Goal: Navigation & Orientation: Find specific page/section

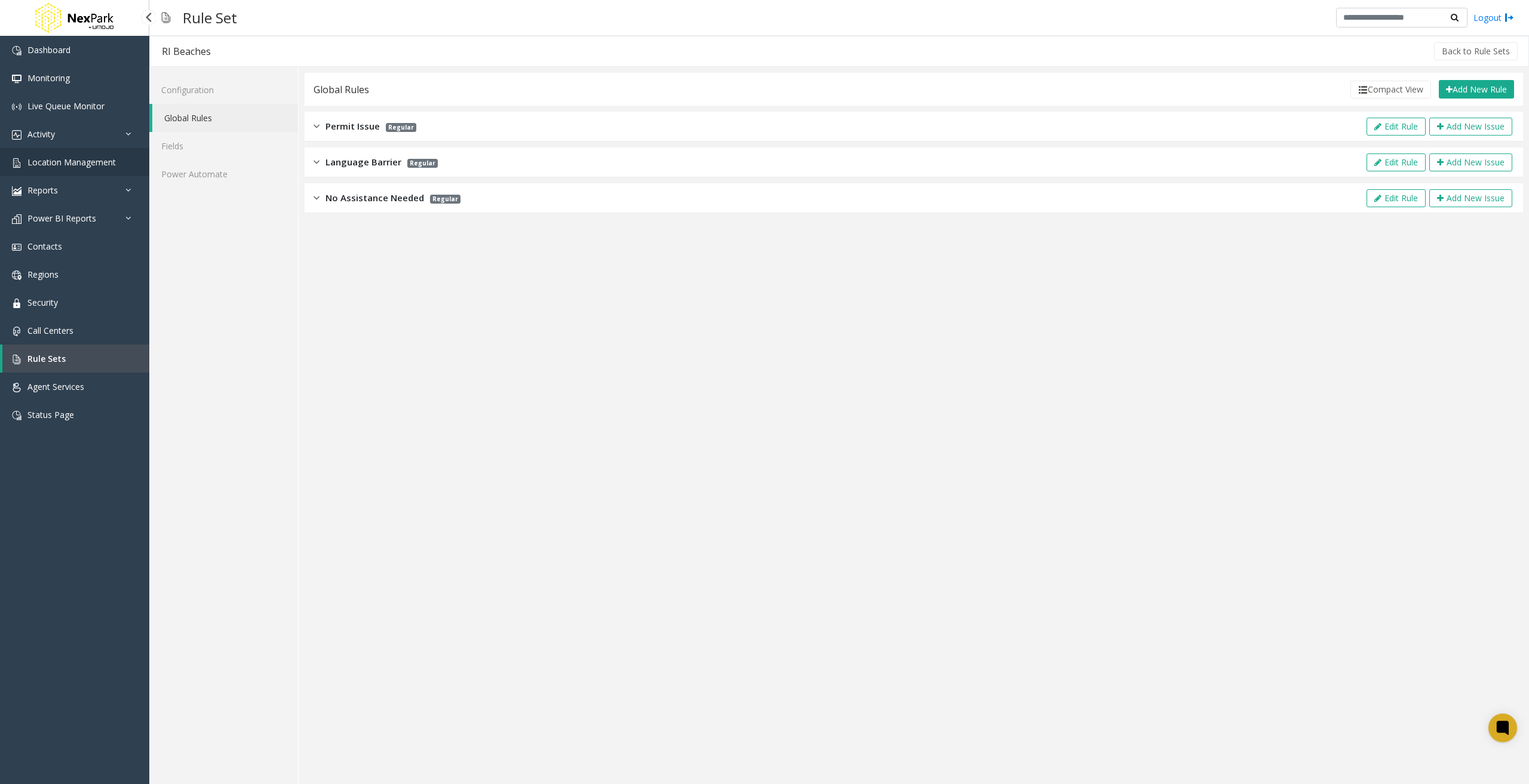
click at [67, 165] on span "Location Management" at bounding box center [72, 162] width 89 height 12
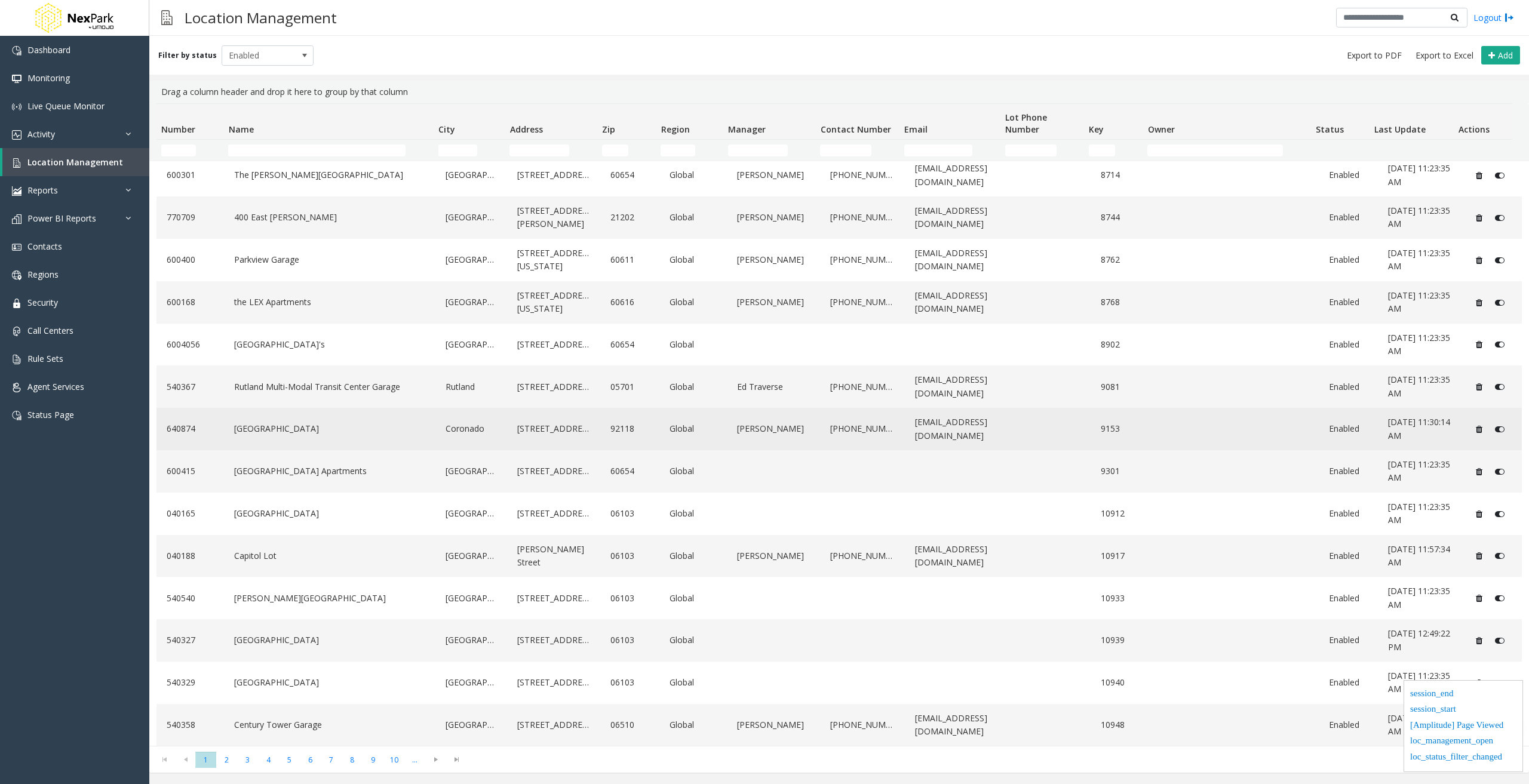
scroll to position [179, 0]
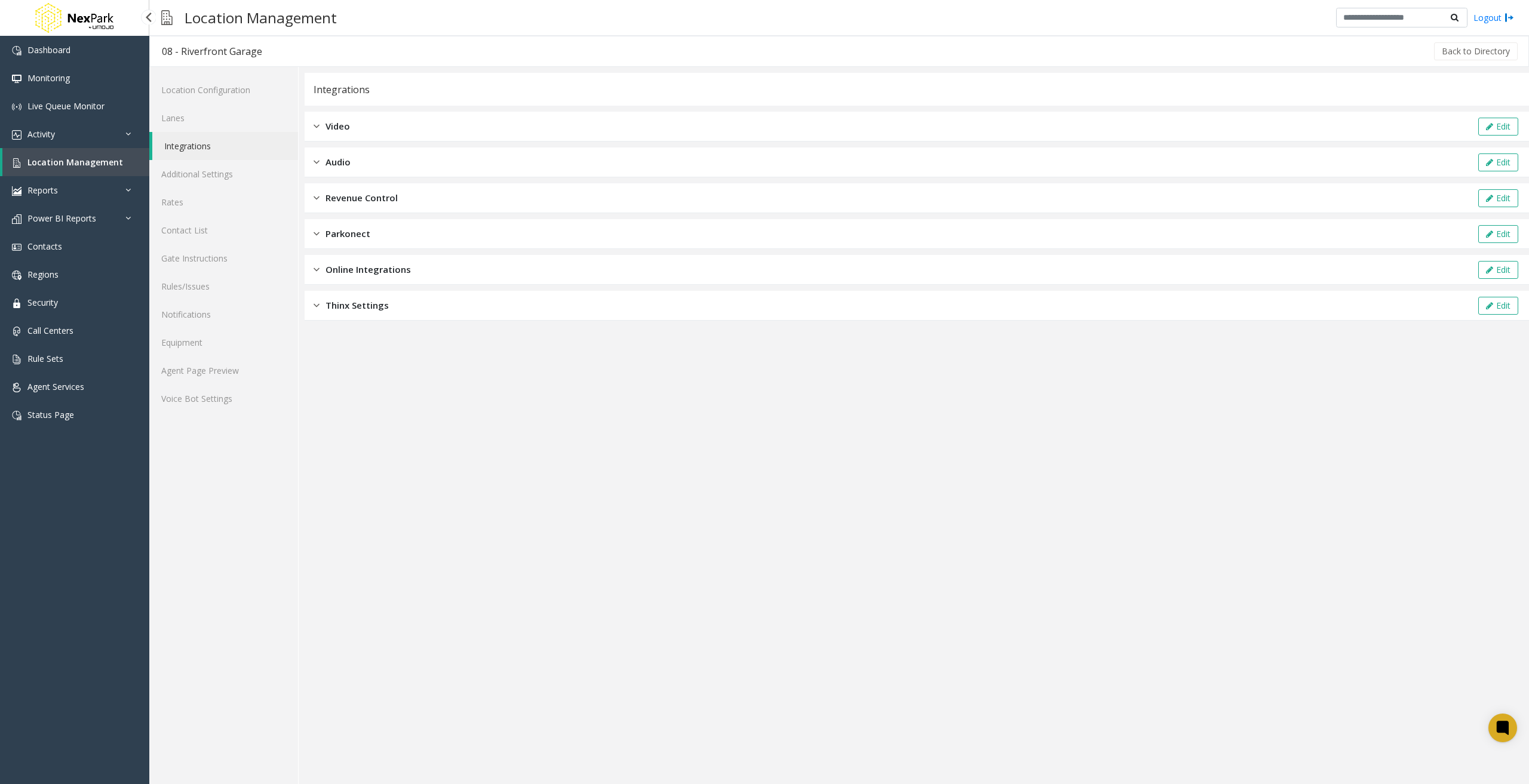
click at [91, 160] on span "Location Management" at bounding box center [75, 162] width 96 height 12
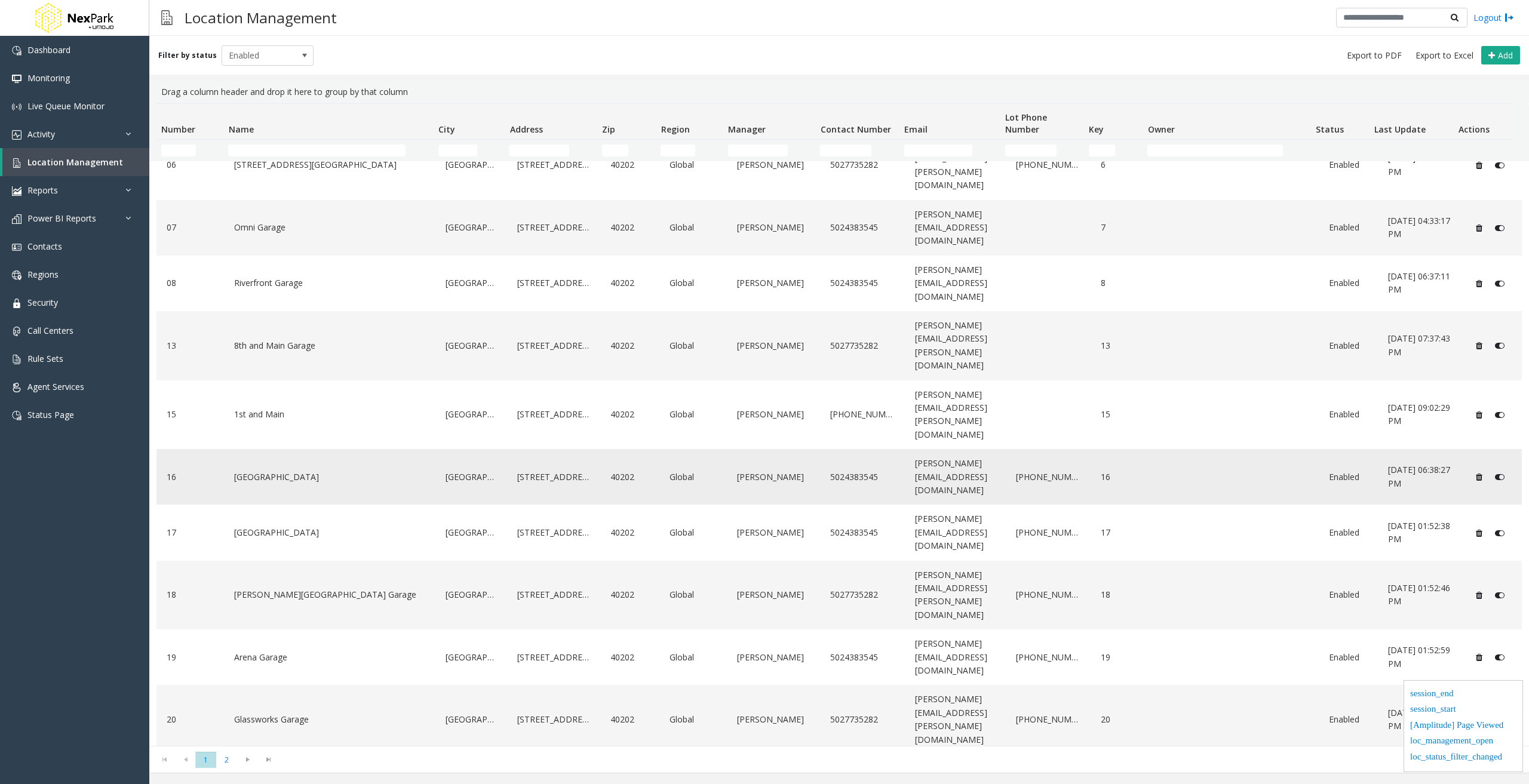
scroll to position [262, 0]
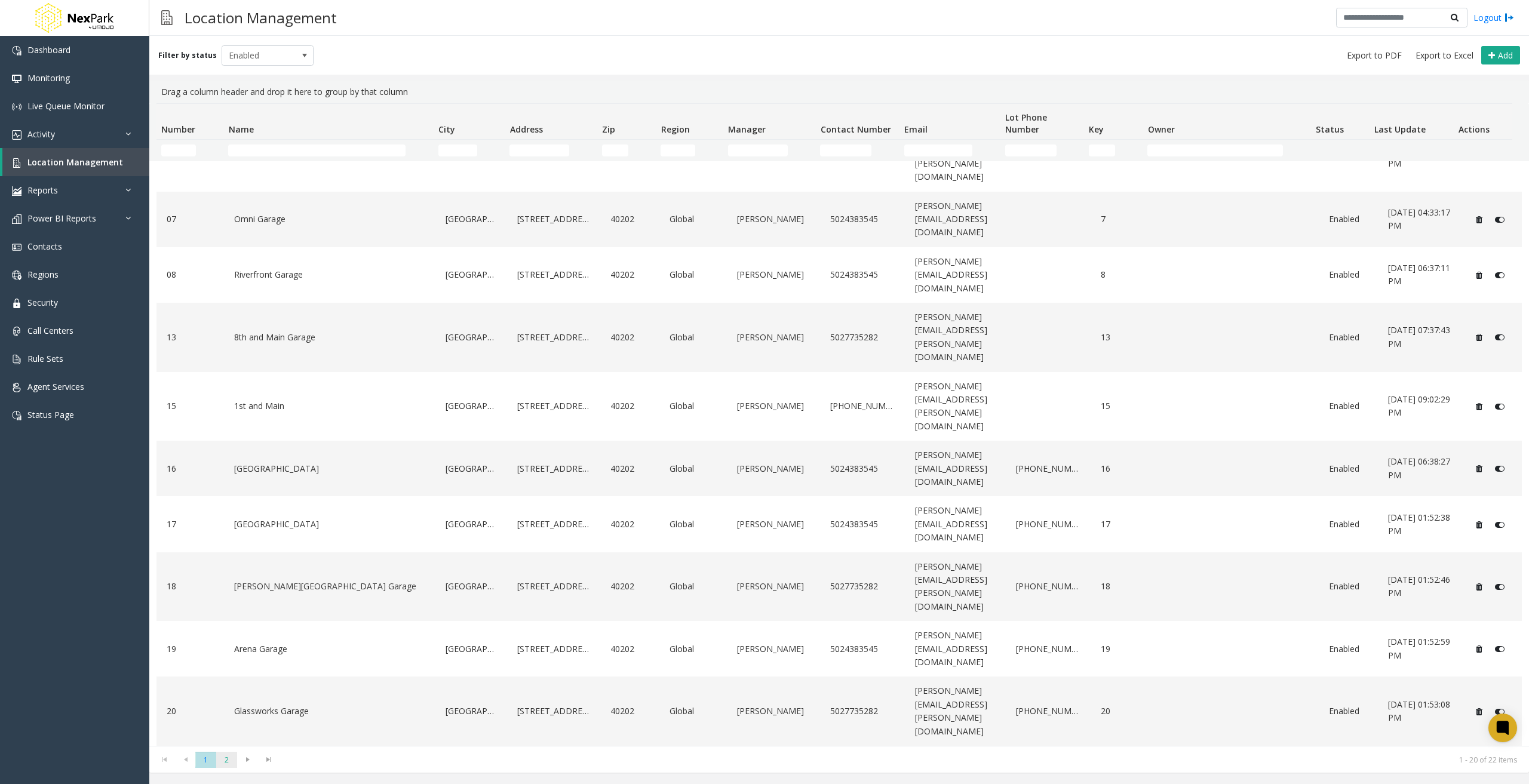
click at [226, 760] on span "2" at bounding box center [226, 759] width 21 height 16
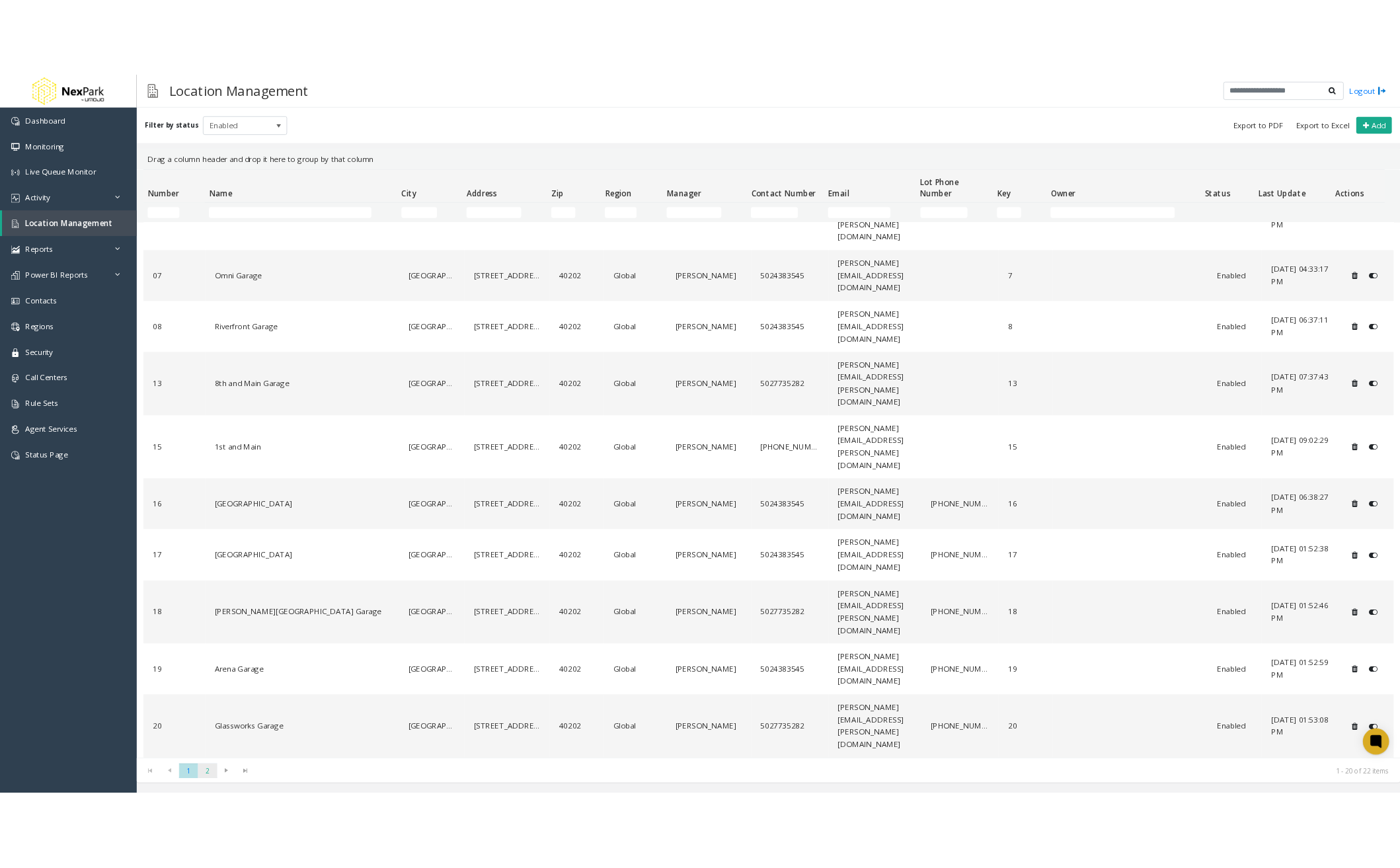
scroll to position [0, 0]
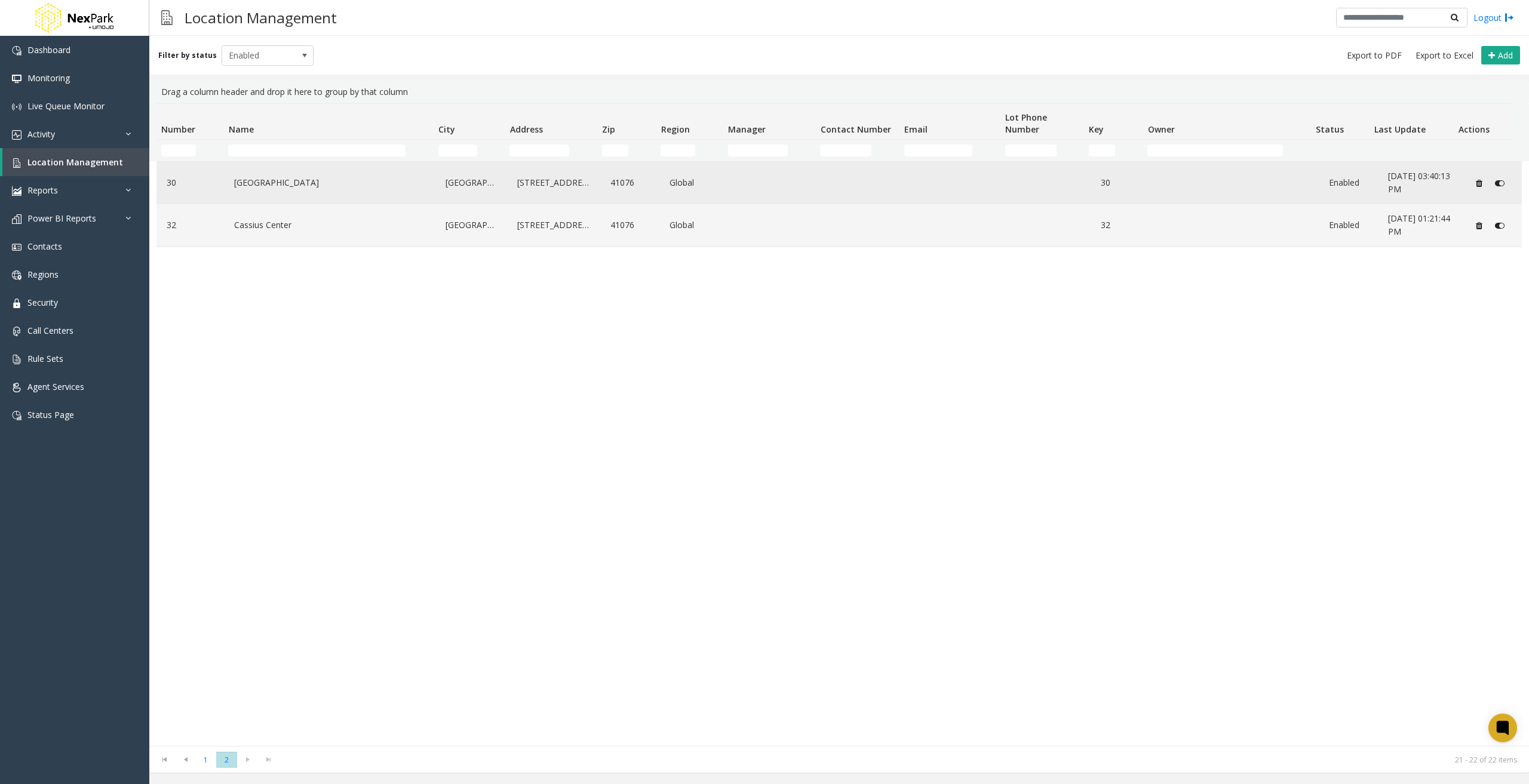
click at [321, 178] on link "[GEOGRAPHIC_DATA]" at bounding box center [329, 183] width 197 height 19
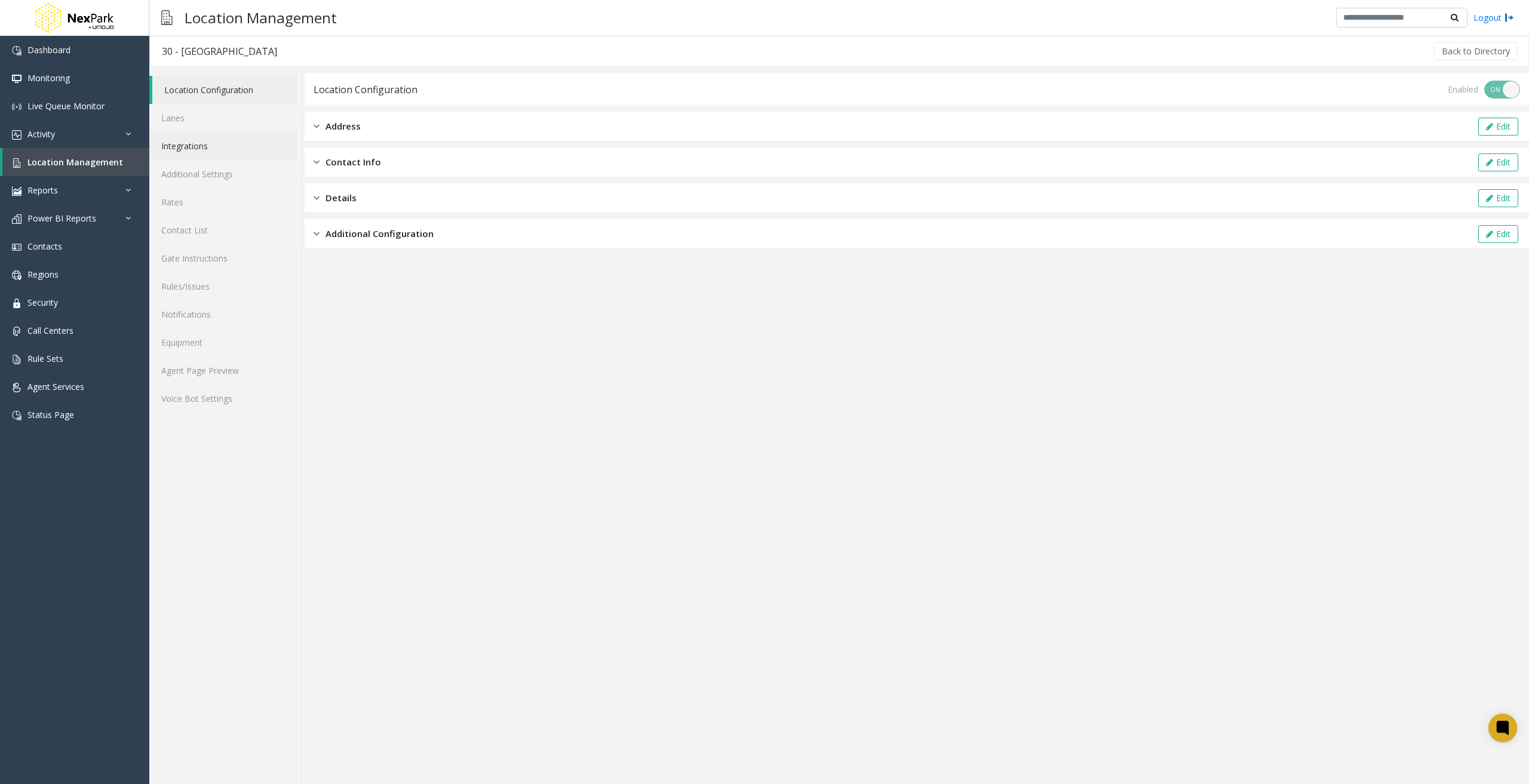
click at [230, 148] on link "Integrations" at bounding box center [224, 146] width 149 height 28
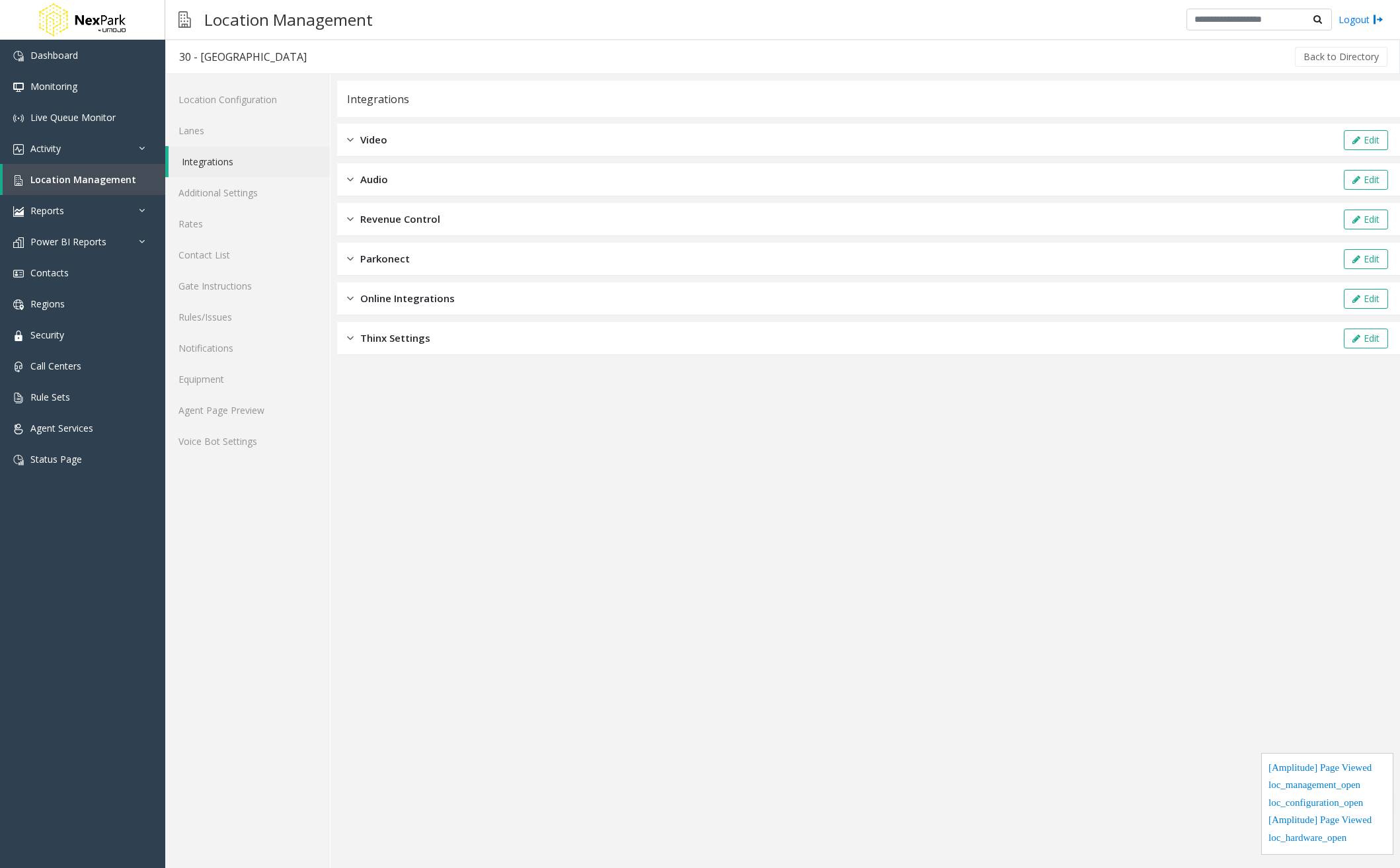
click at [385, 226] on span "Revenue Control" at bounding box center [400, 219] width 80 height 15
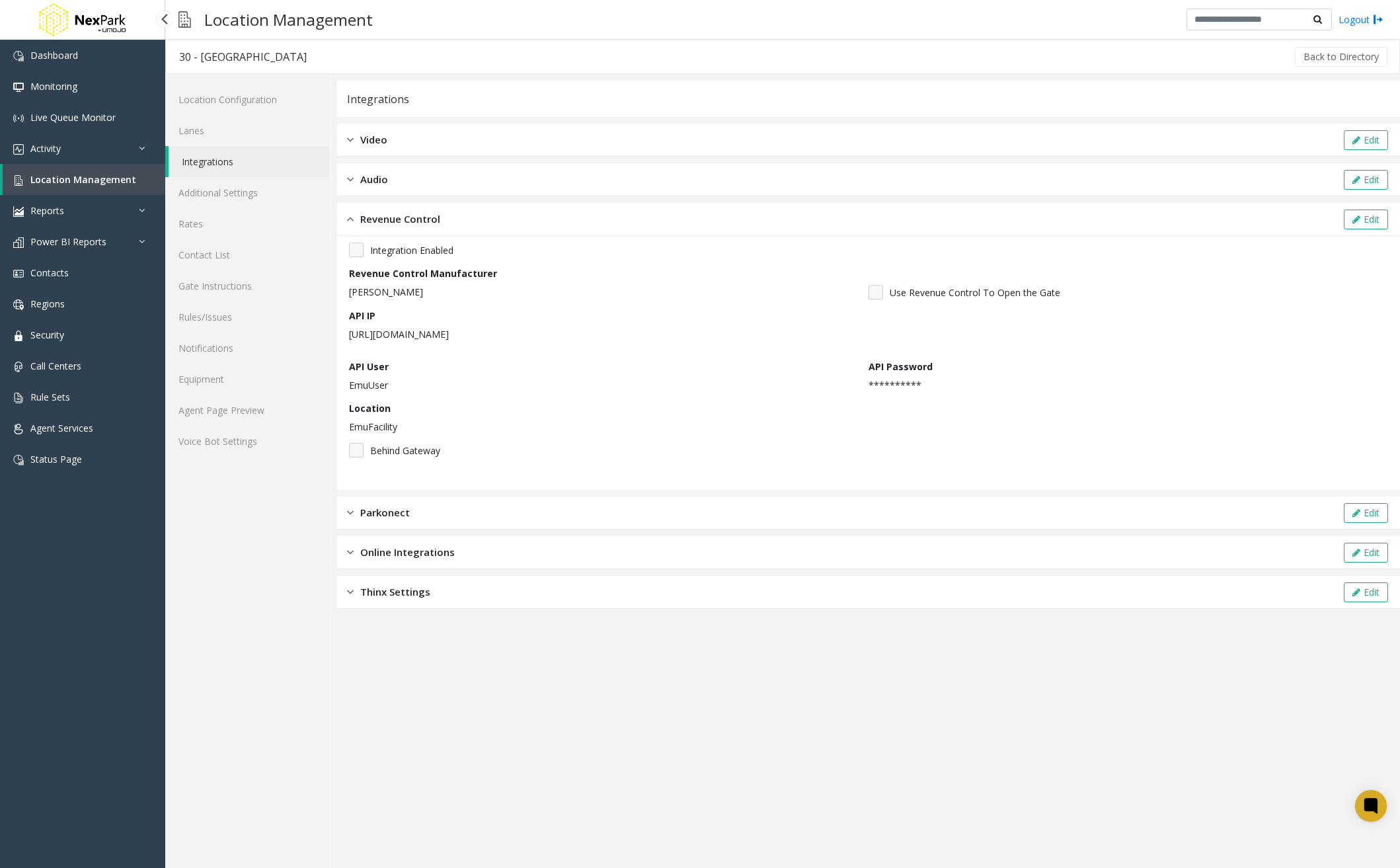
click at [83, 172] on link "Location Management" at bounding box center [84, 180] width 163 height 31
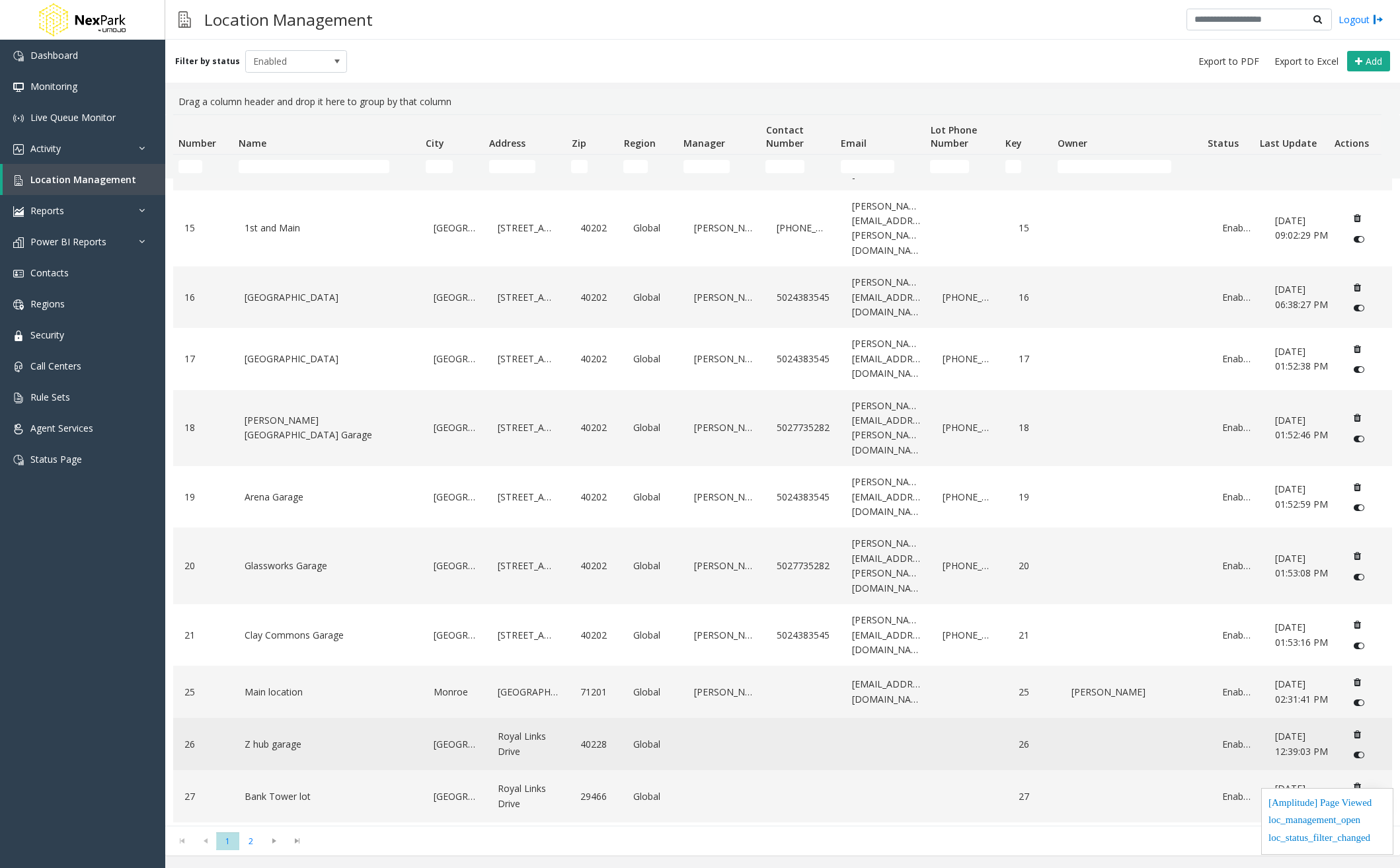
scroll to position [586, 0]
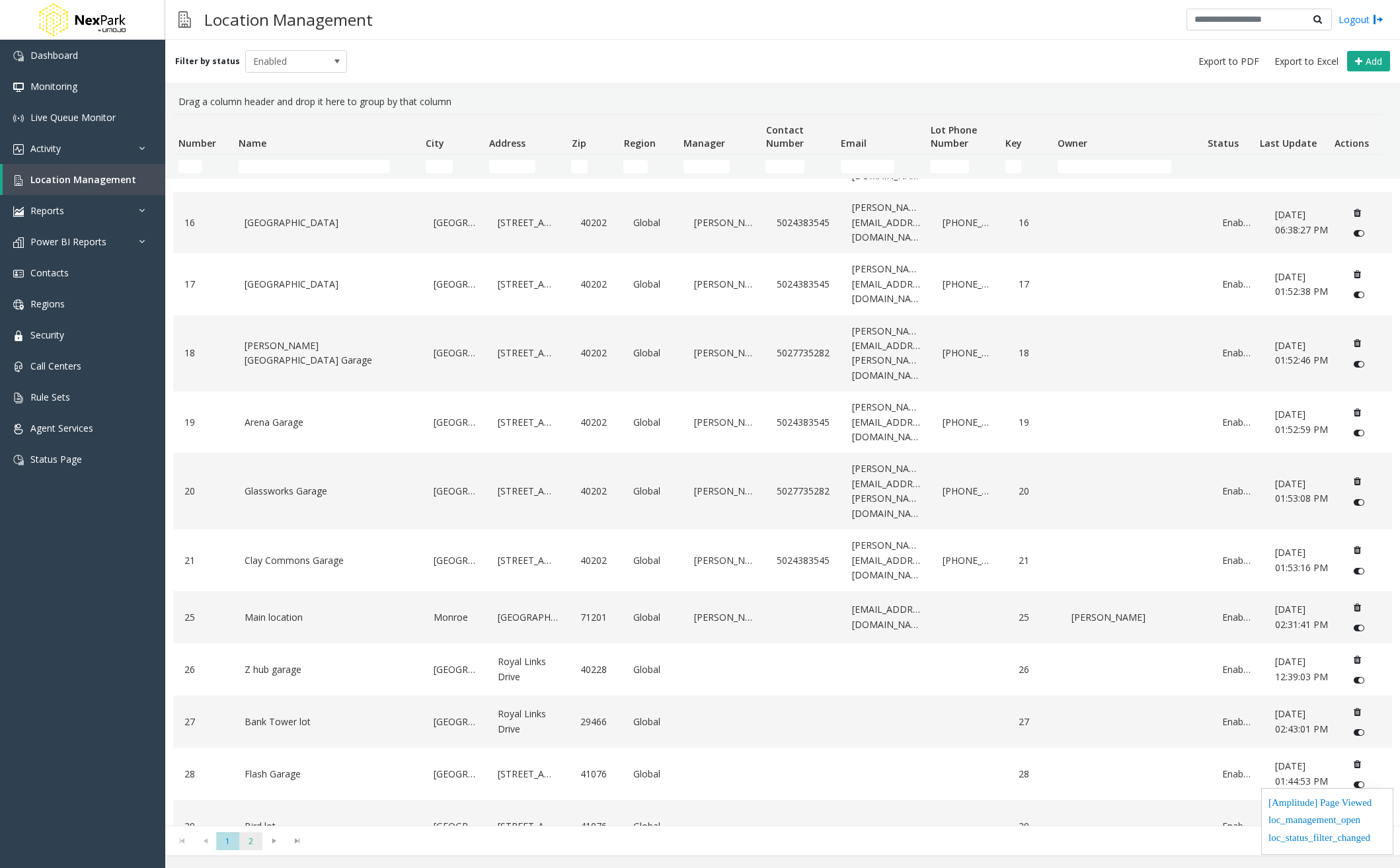
click at [245, 842] on span "2" at bounding box center [251, 840] width 23 height 18
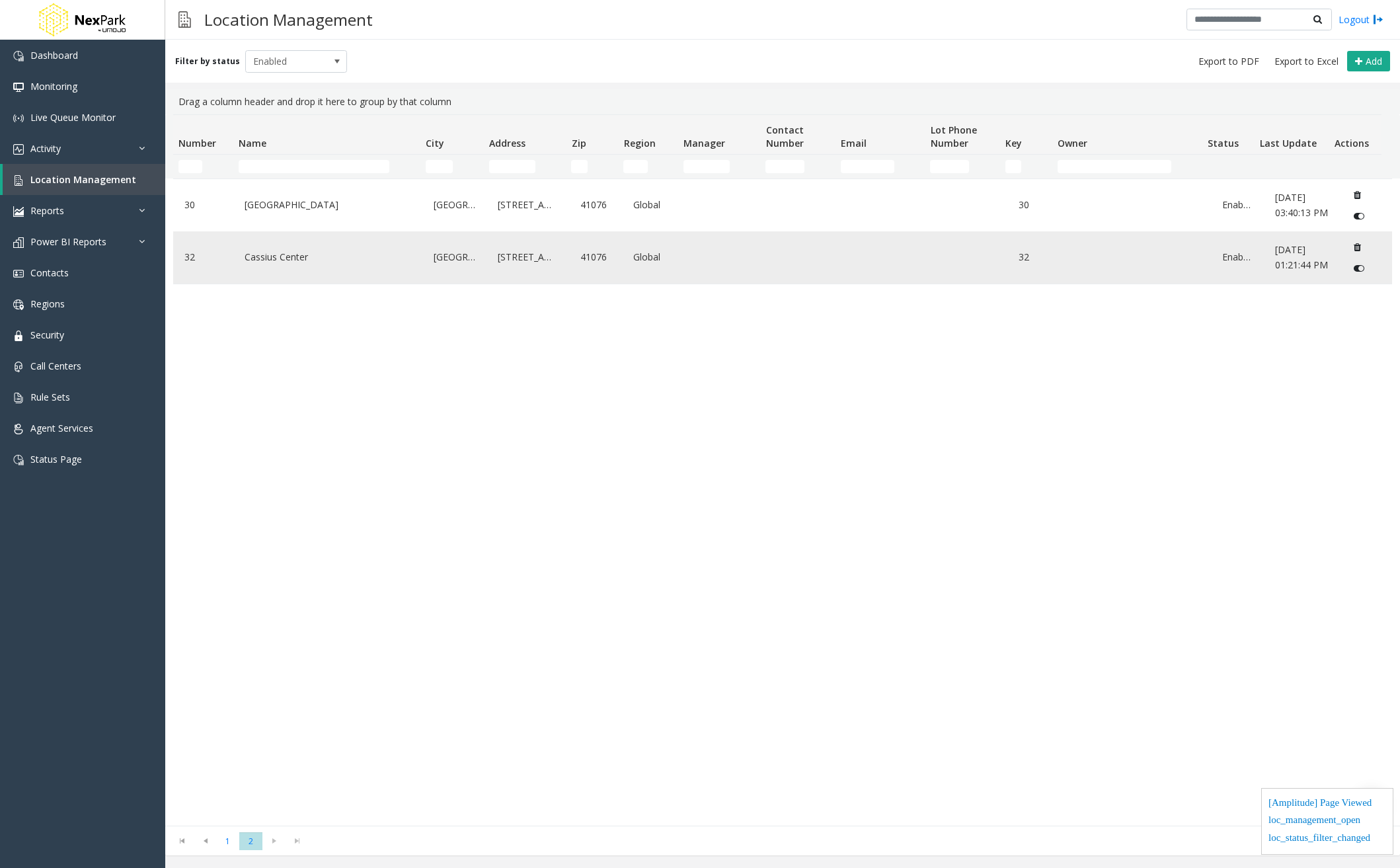
click at [273, 268] on link "Cassius Center" at bounding box center [327, 257] width 173 height 21
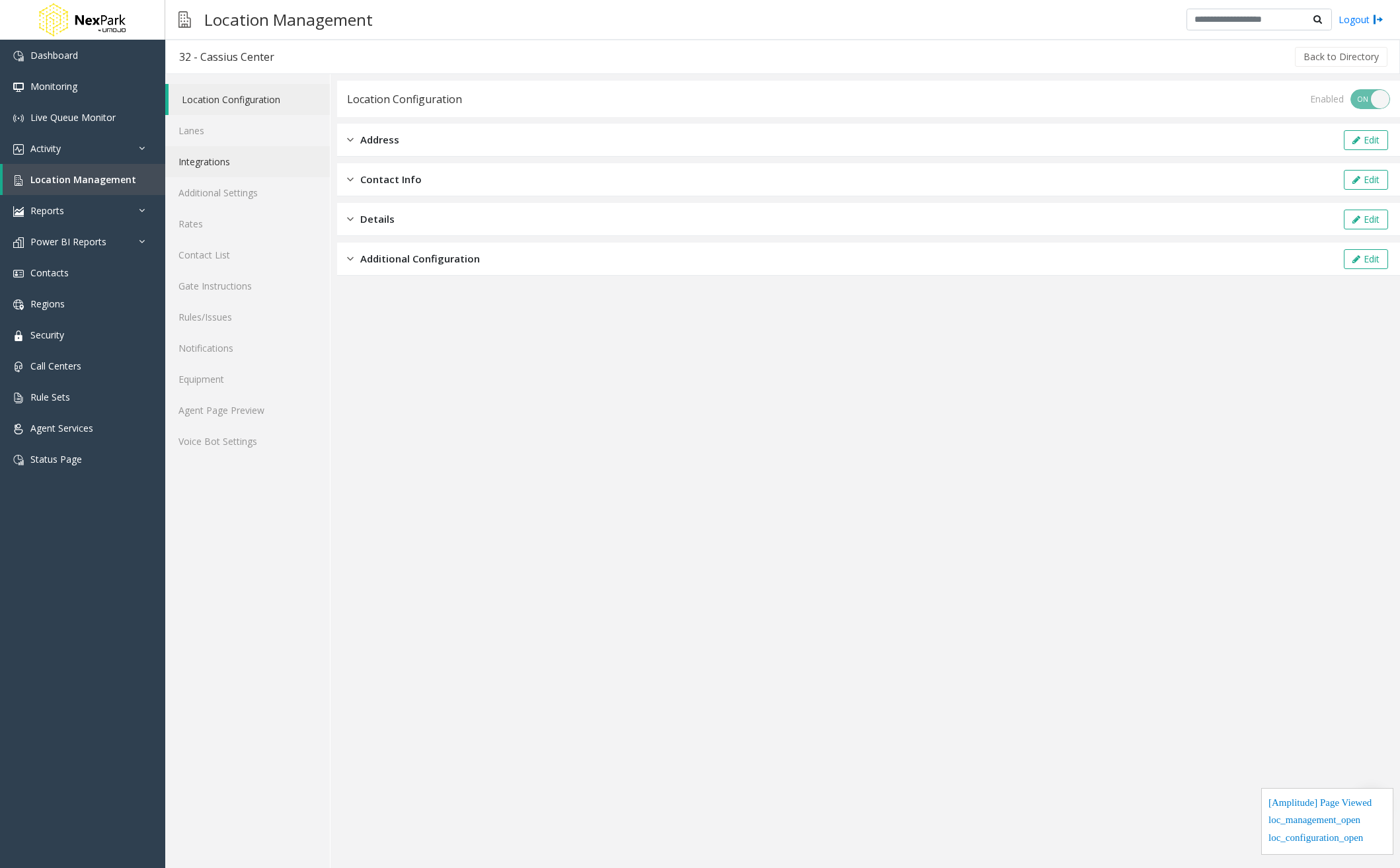
click at [235, 154] on link "Integrations" at bounding box center [248, 162] width 165 height 31
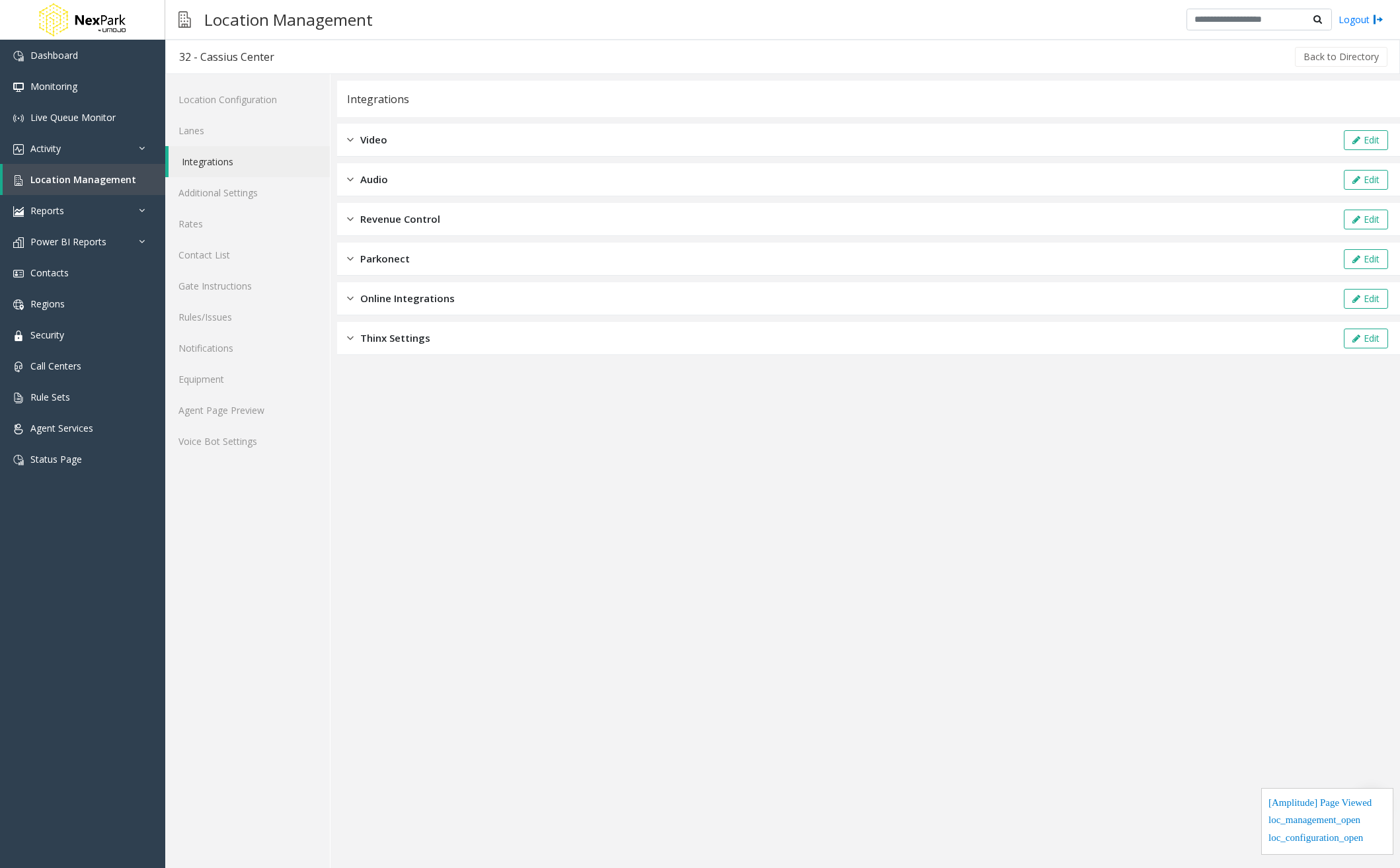
click at [508, 216] on div "Revenue Control Edit" at bounding box center [868, 219] width 1063 height 33
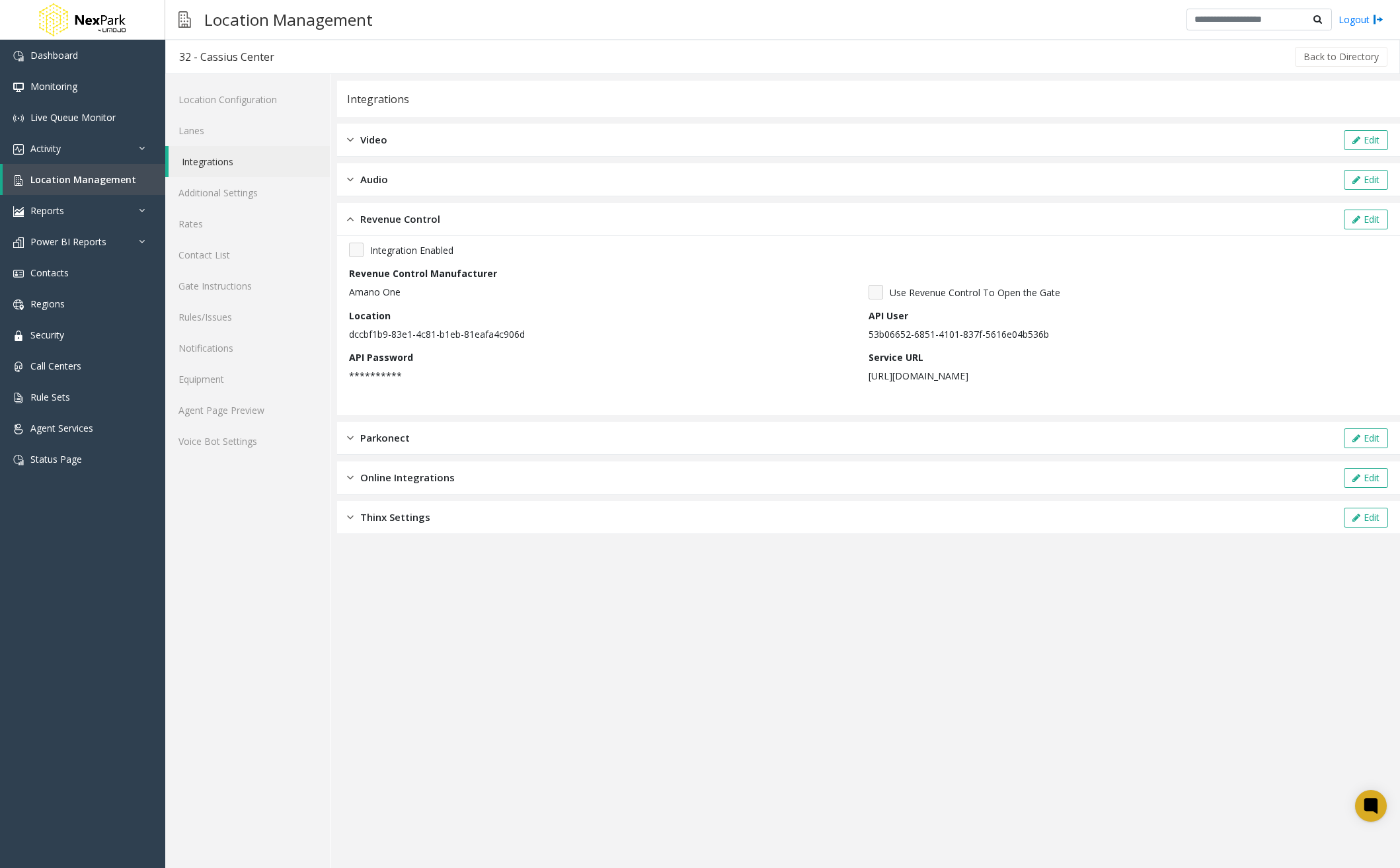
click at [995, 43] on div "Back to Directory" at bounding box center [838, 57] width 1102 height 33
